Goal: Navigation & Orientation: Find specific page/section

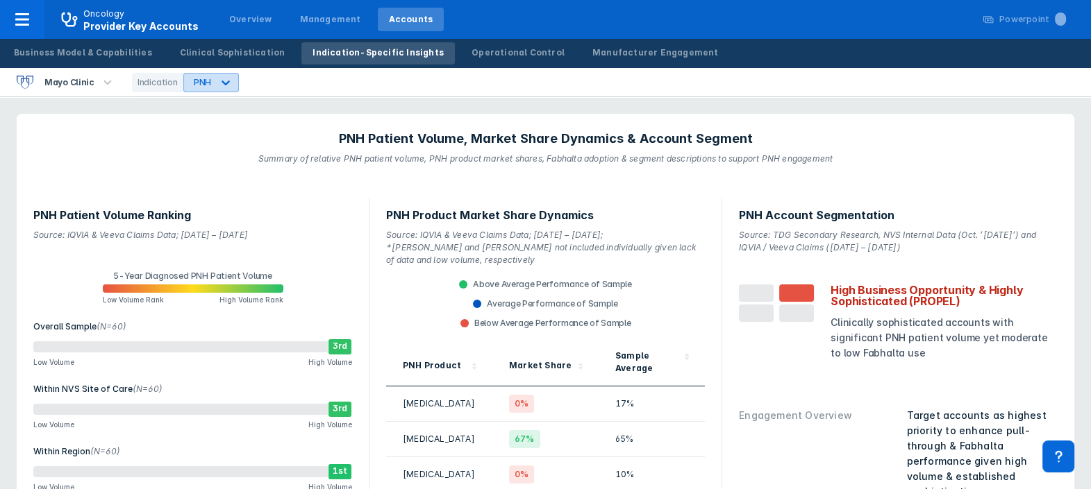
click at [226, 82] on icon at bounding box center [226, 83] width 14 height 14
click at [210, 108] on div "Breast" at bounding box center [201, 114] width 36 height 27
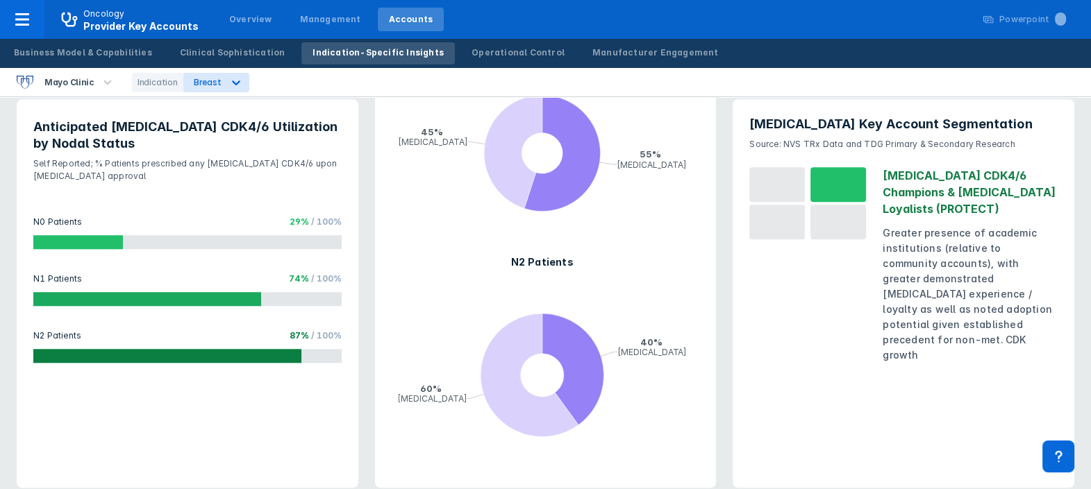
scroll to position [1477, 0]
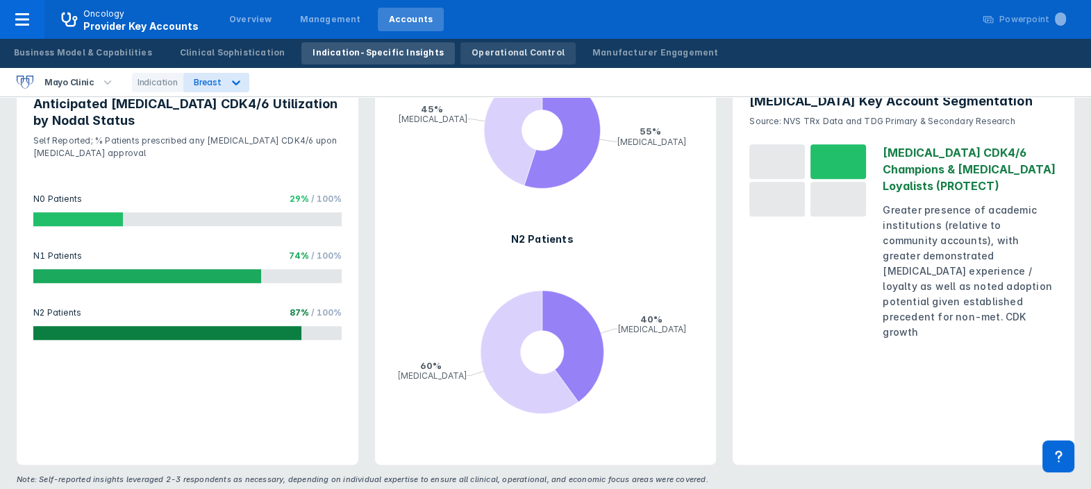
click at [477, 54] on div "Operational Control" at bounding box center [517, 53] width 93 height 12
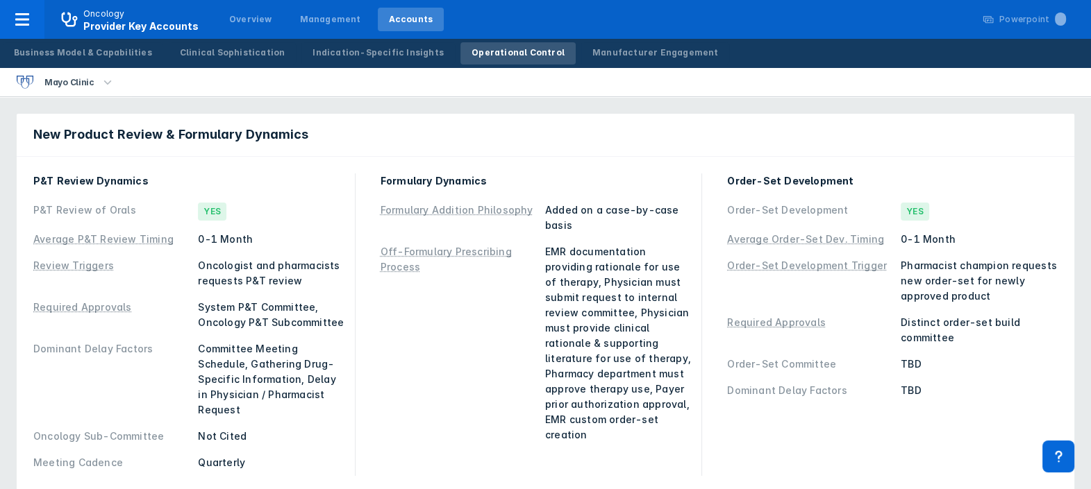
click at [192, 85] on div "Mayo Clinic" at bounding box center [545, 82] width 1091 height 29
click at [312, 49] on div "Indication-Specific Insights" at bounding box center [377, 53] width 131 height 12
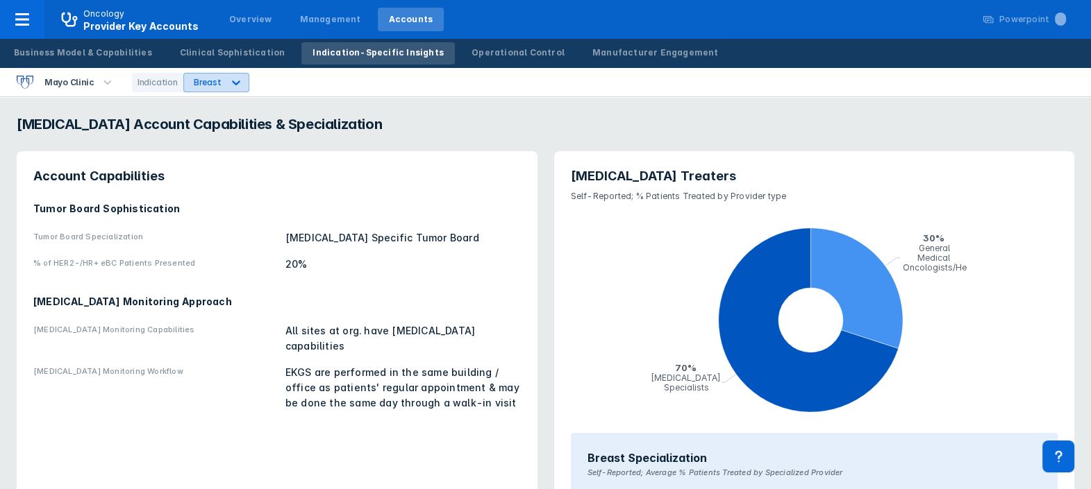
click at [229, 81] on icon at bounding box center [236, 83] width 14 height 14
click at [201, 113] on div "Breast" at bounding box center [203, 114] width 40 height 27
click at [478, 56] on div "Operational Control" at bounding box center [517, 53] width 93 height 12
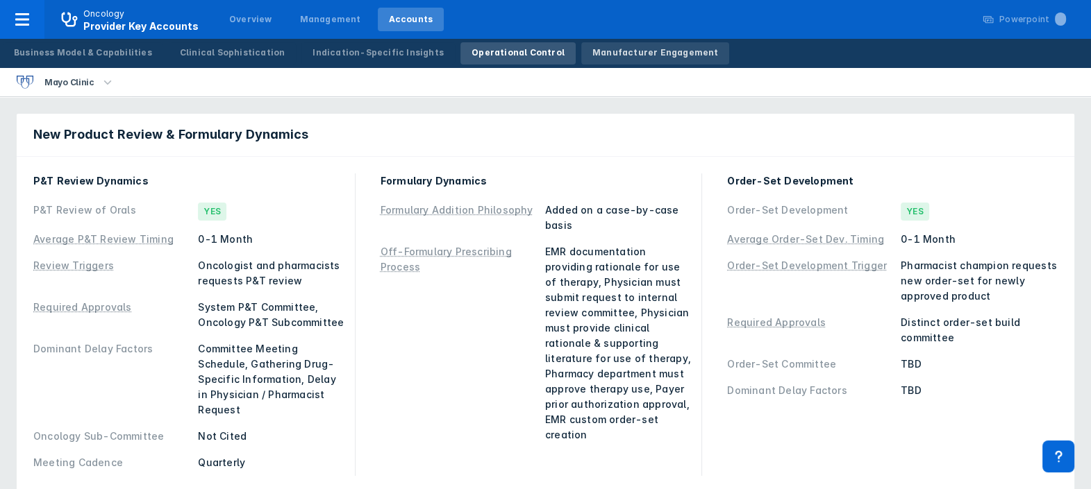
click at [592, 52] on div "Manufacturer Engagement" at bounding box center [655, 53] width 126 height 12
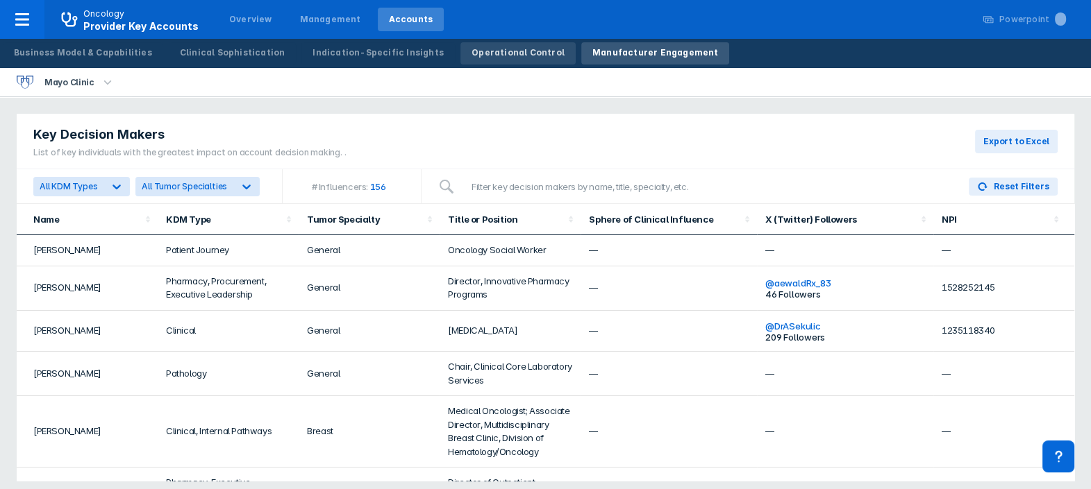
click at [510, 56] on div "Operational Control" at bounding box center [517, 53] width 93 height 12
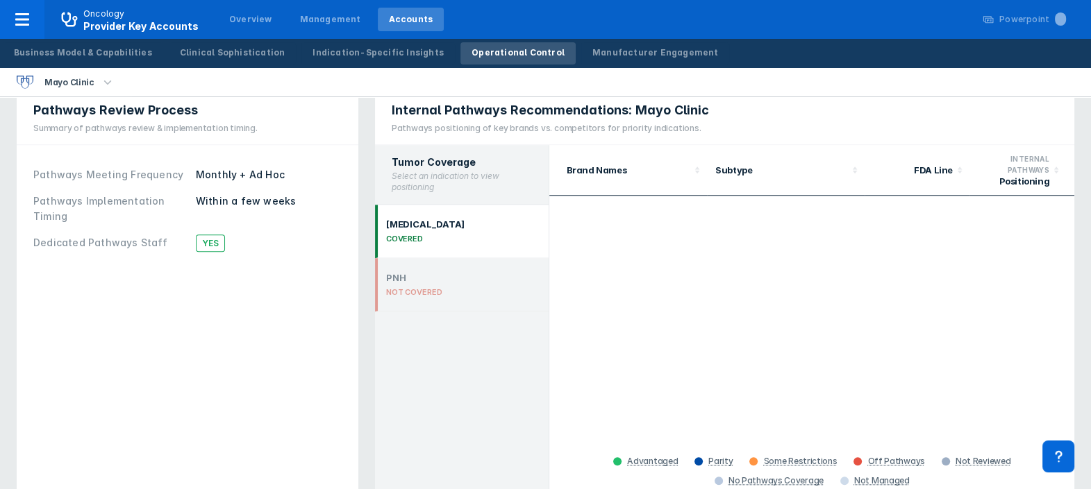
scroll to position [1608, 0]
